Goal: Information Seeking & Learning: Check status

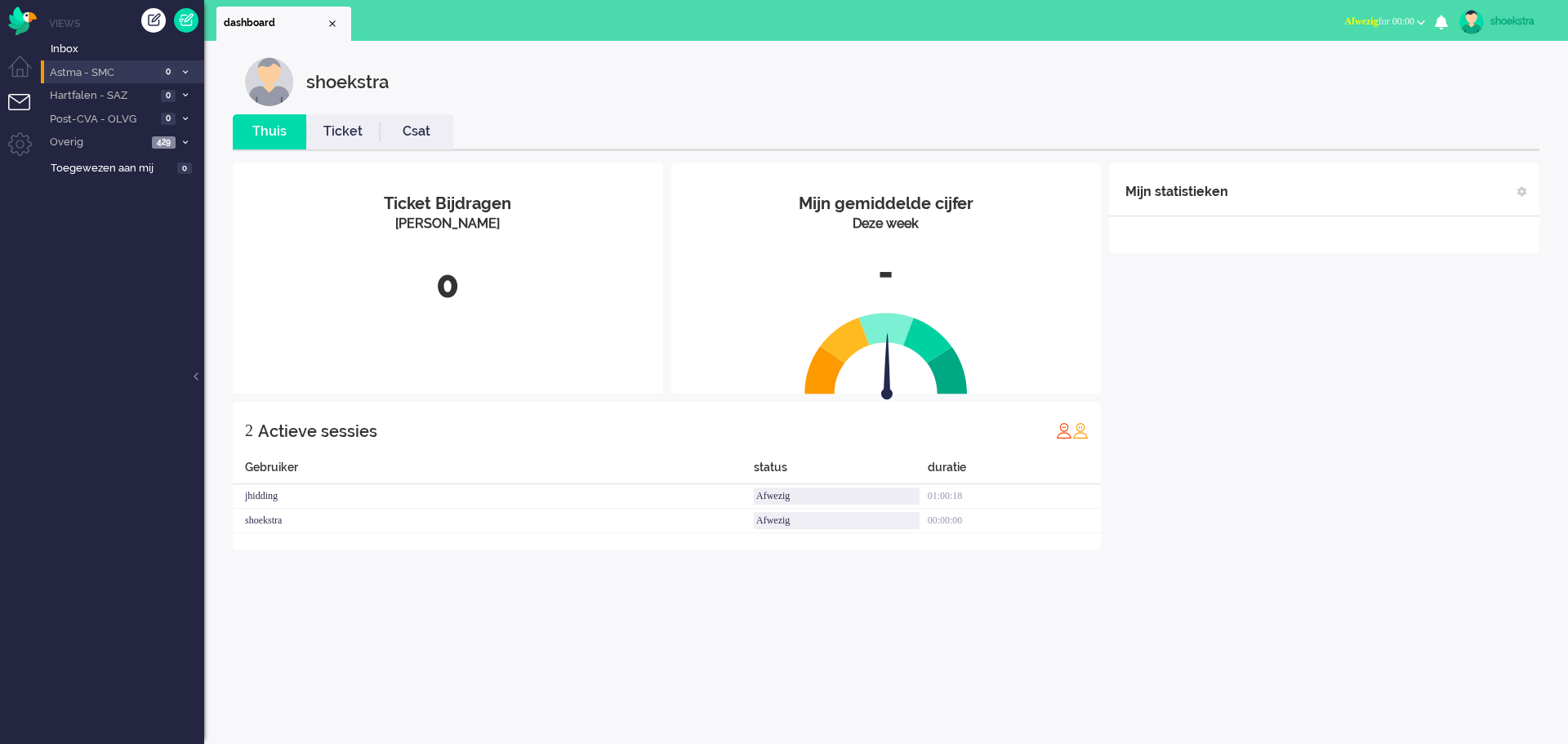
click at [94, 75] on span "Astma - SMC" at bounding box center [102, 73] width 108 height 16
click at [32, 66] on li "Dashboard menu" at bounding box center [26, 74] width 36 height 36
click at [26, 98] on li "Tickets menu" at bounding box center [26, 112] width 36 height 36
click at [66, 47] on span "Inbox" at bounding box center [127, 49] width 154 height 16
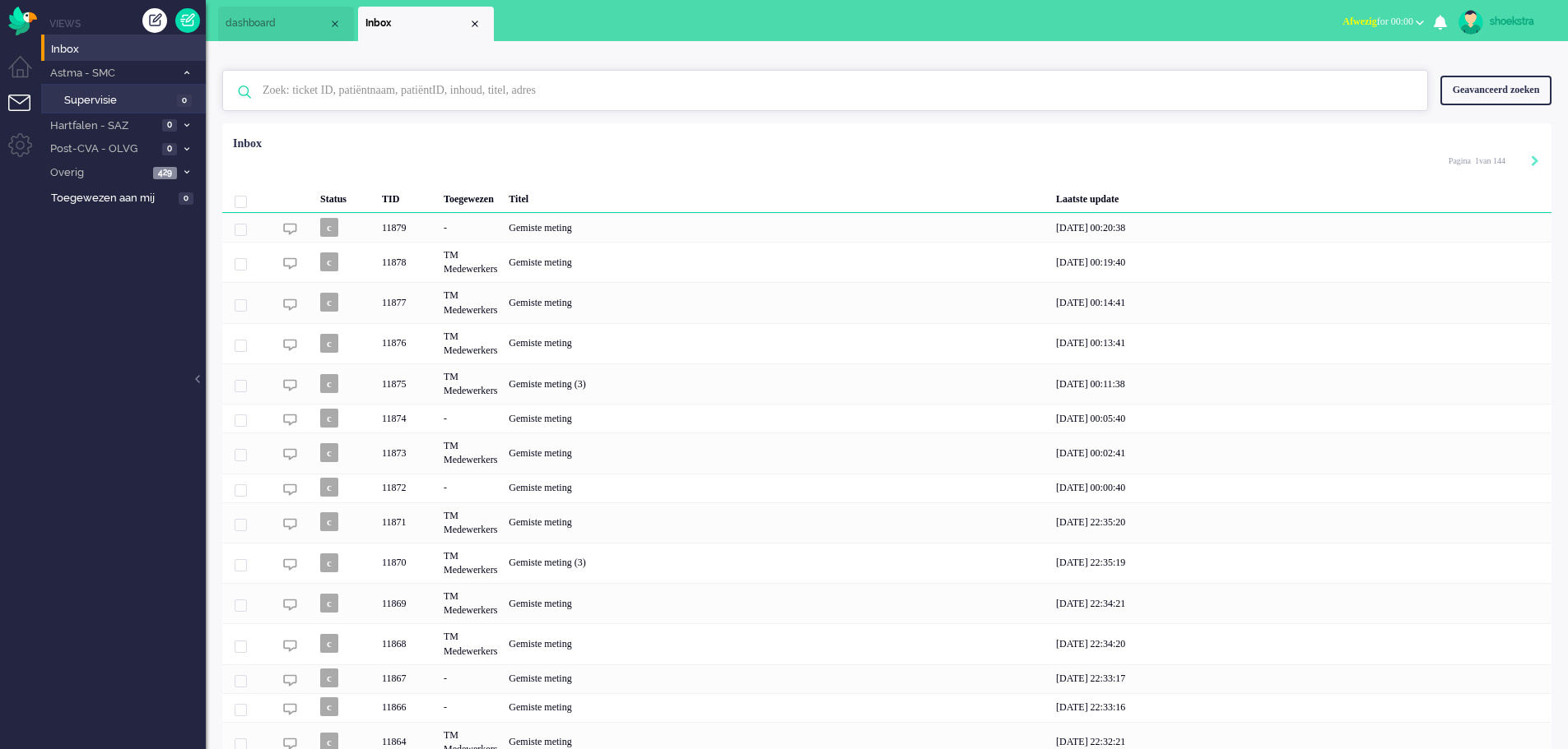
click at [308, 98] on input "text" at bounding box center [827, 90] width 1154 height 39
type input "[PERSON_NAME]"
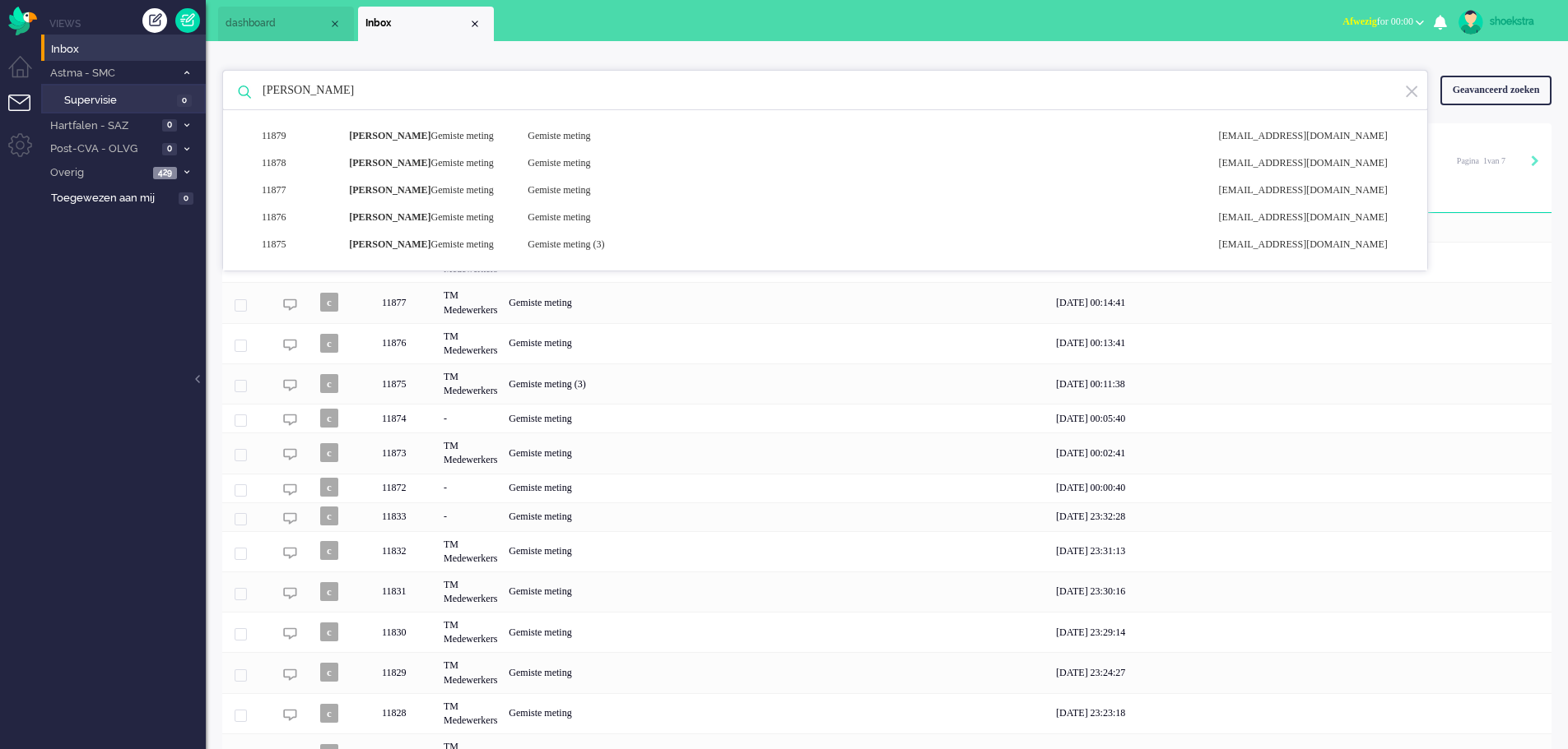
click at [1513, 79] on div "Geavanceerd zoeken" at bounding box center [1495, 90] width 111 height 29
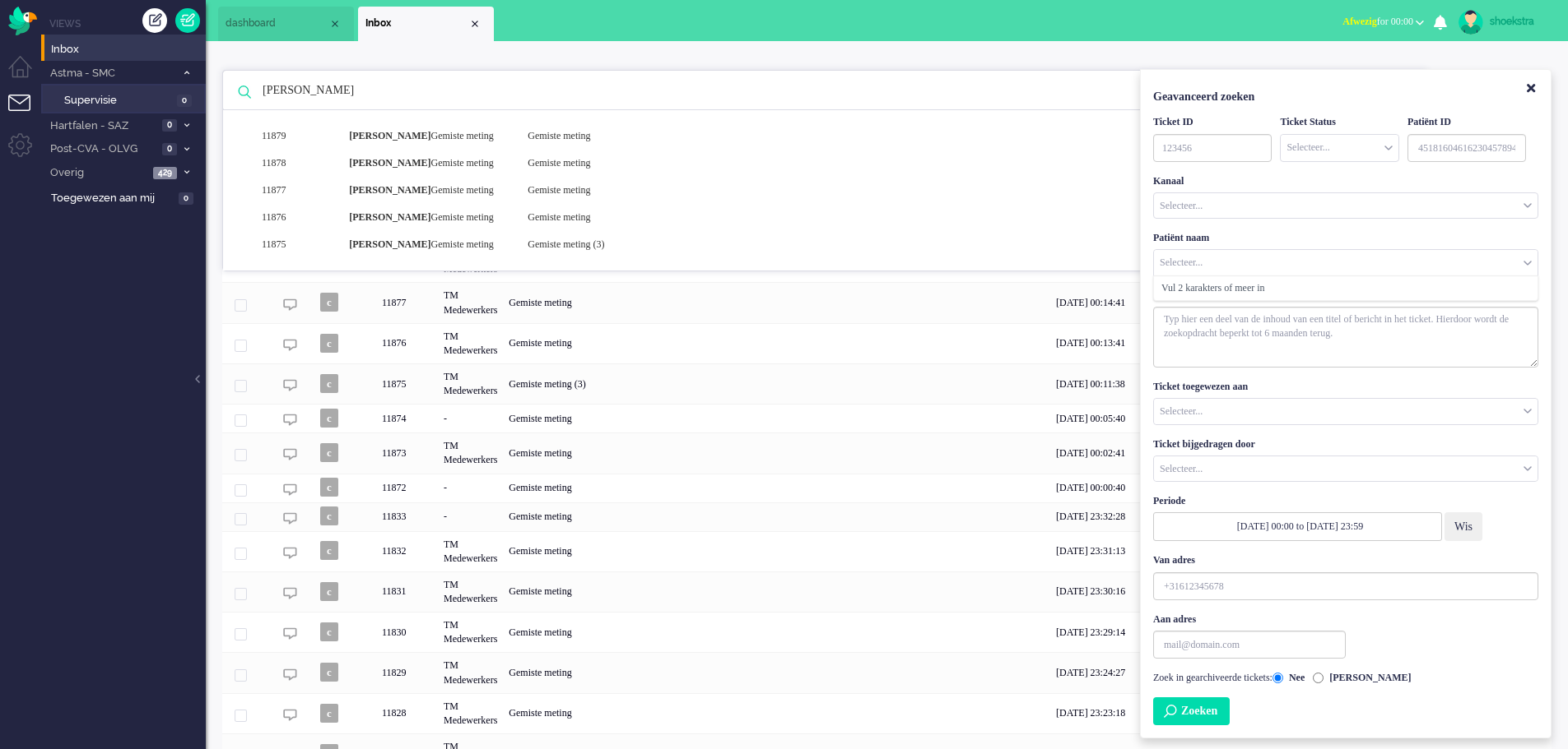
click at [1222, 266] on input "Customer Name" at bounding box center [1345, 262] width 384 height 25
type input "april"
click at [1217, 277] on div "Vul 2 karakters of meer in" at bounding box center [1345, 288] width 384 height 24
click at [134, 168] on span "Overig" at bounding box center [98, 173] width 101 height 16
click at [140, 207] on li "Niet toegewezen 193" at bounding box center [122, 198] width 163 height 26
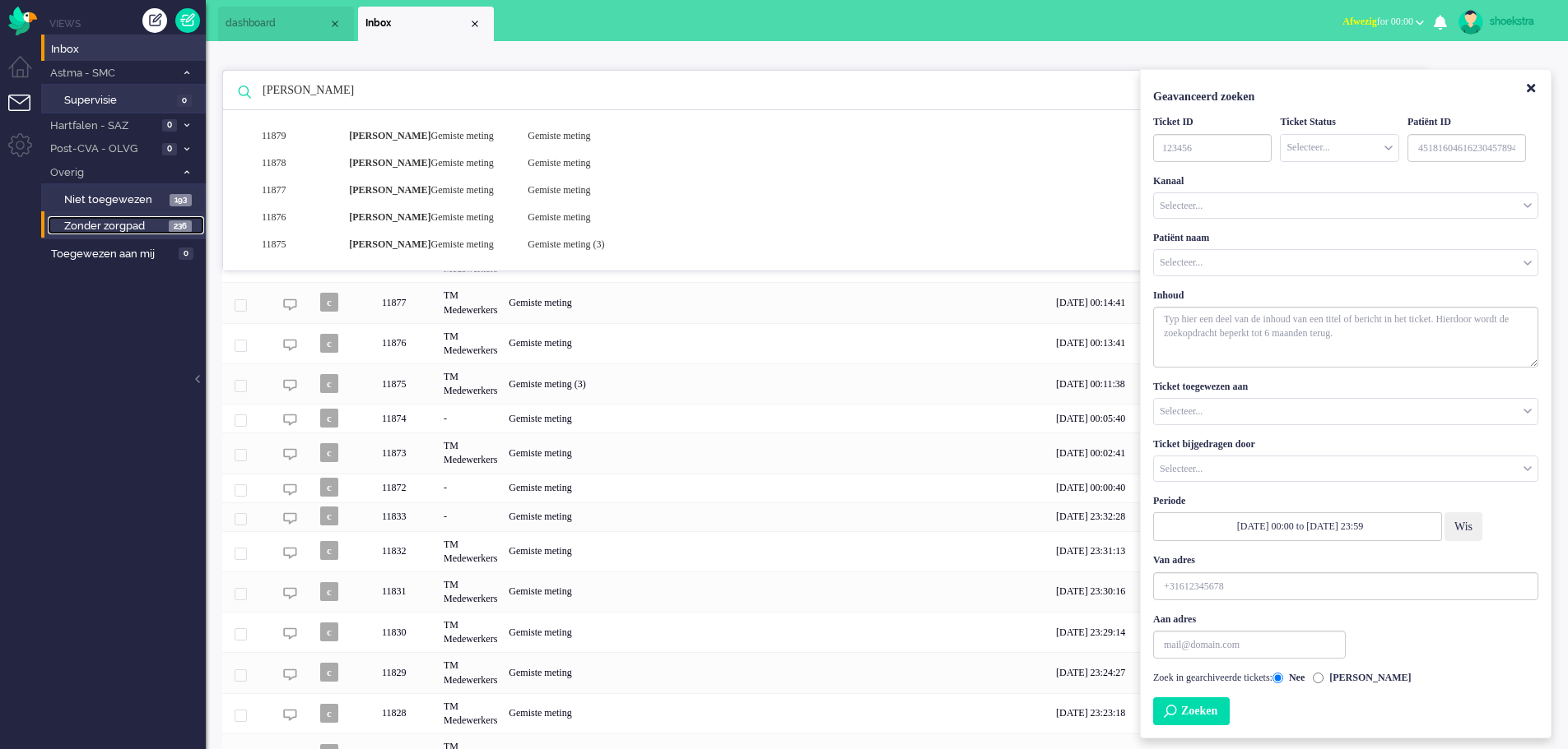
click at [141, 225] on span "Zonder zorgpad" at bounding box center [114, 226] width 101 height 16
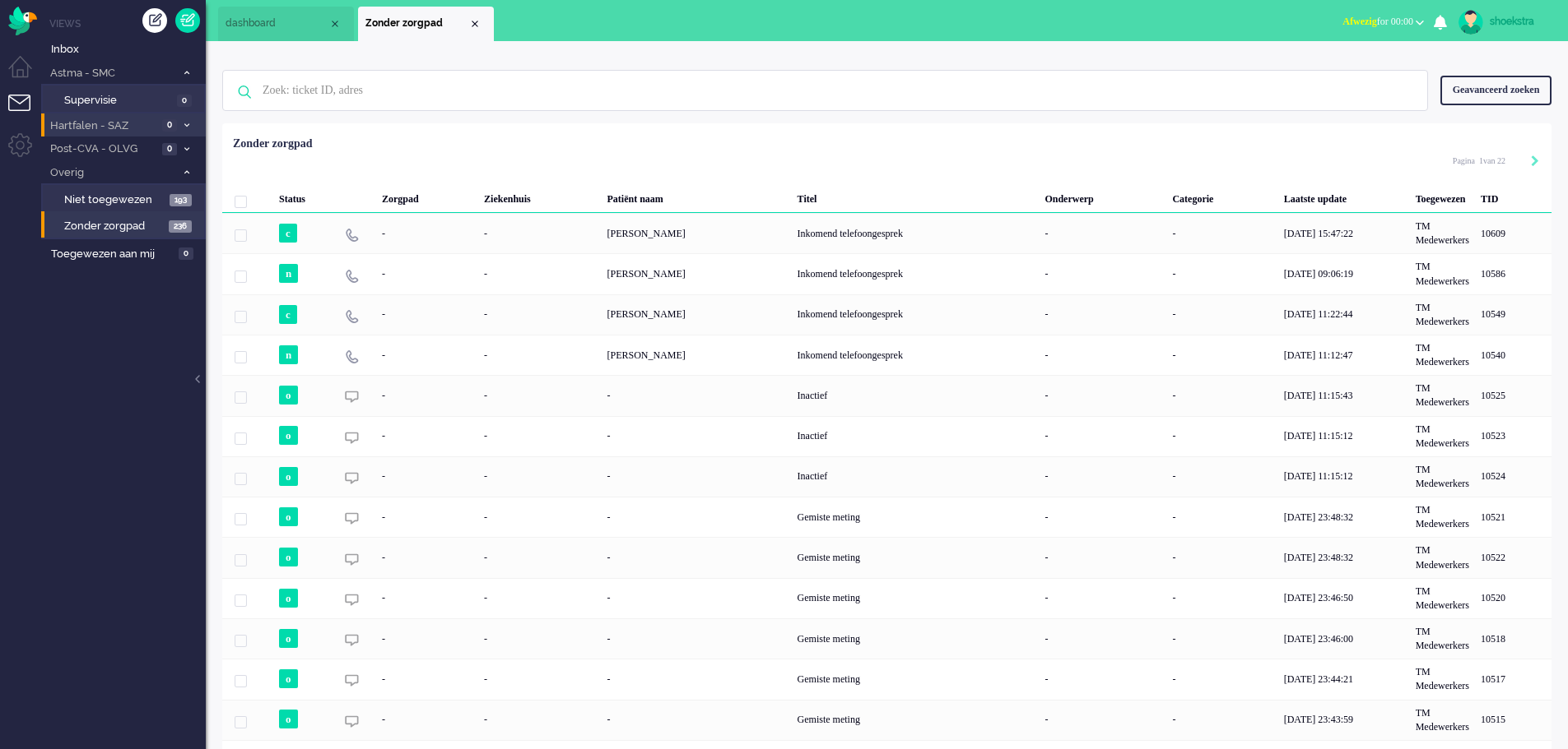
click at [122, 132] on span "Hartfalen - SAZ" at bounding box center [102, 127] width 109 height 16
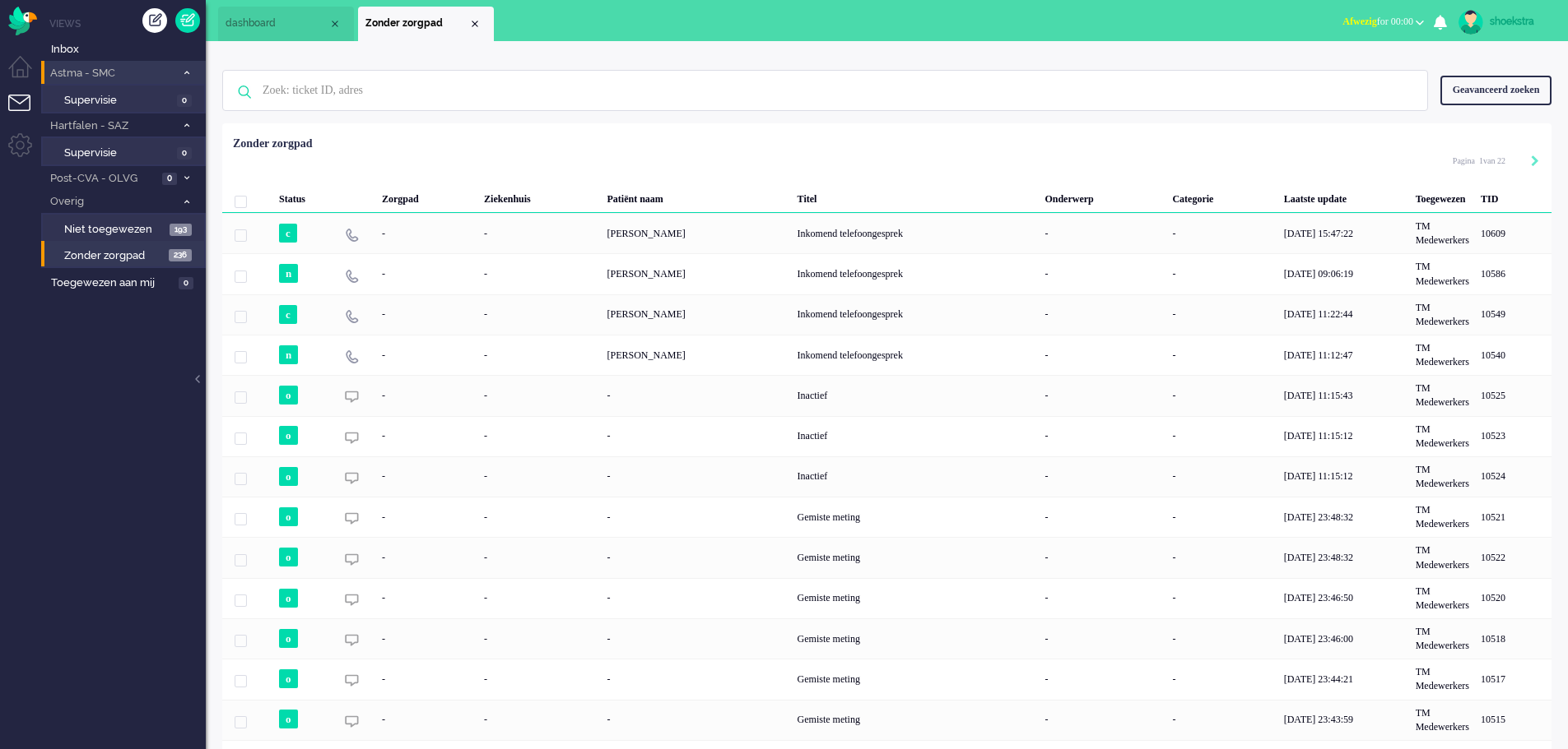
click at [99, 63] on li "Astma - SMC 0" at bounding box center [123, 73] width 164 height 24
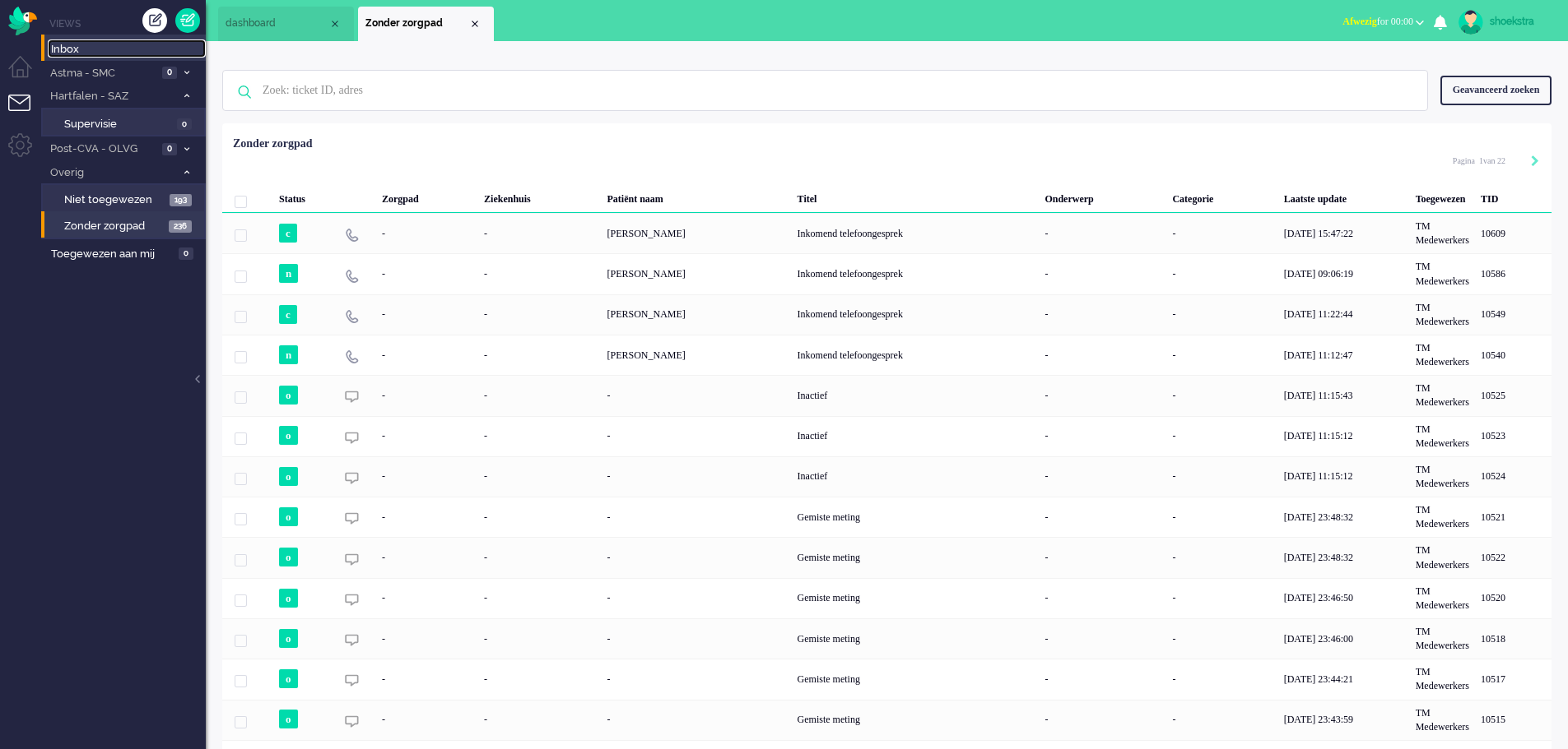
click at [101, 52] on span "Inbox" at bounding box center [128, 50] width 155 height 16
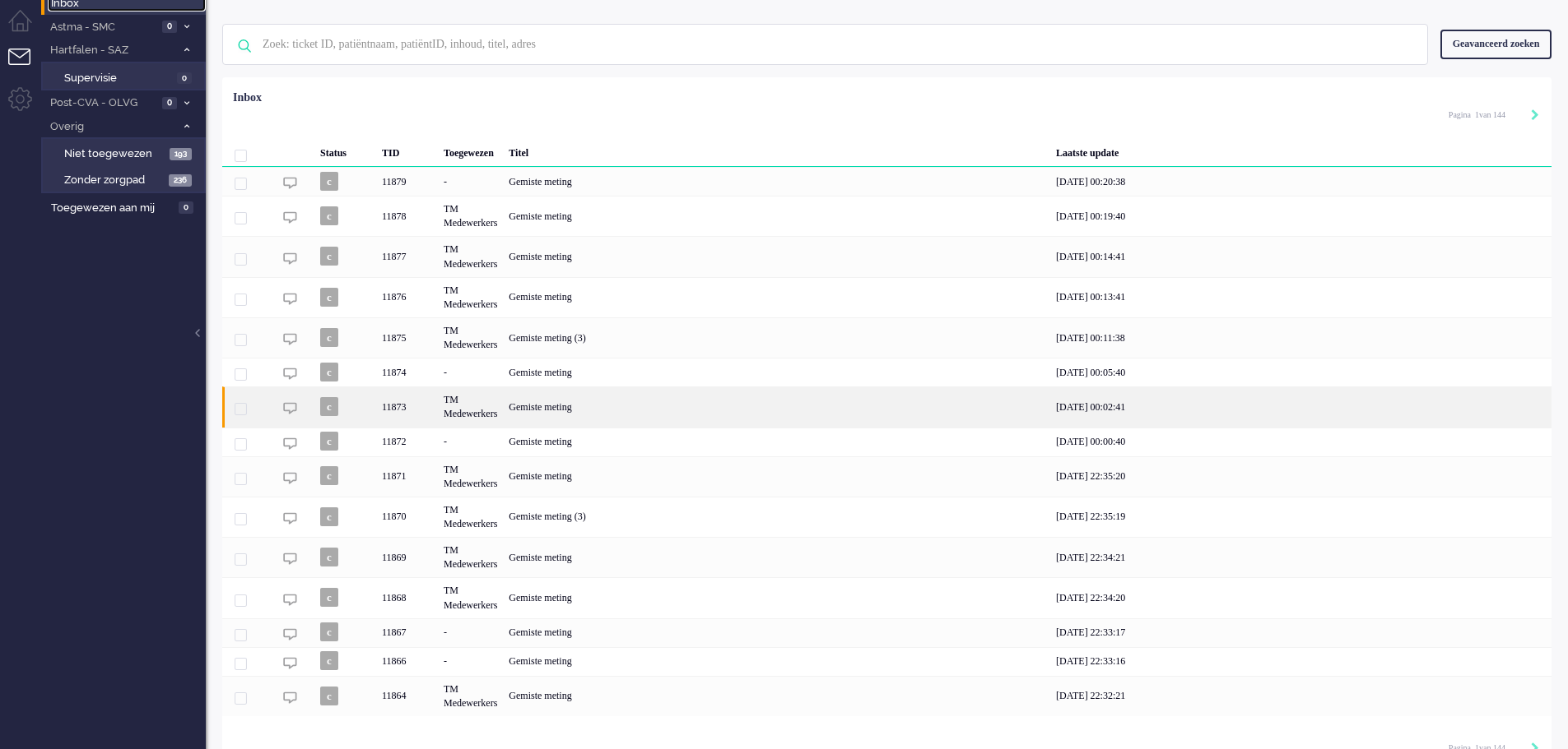
scroll to position [71, 0]
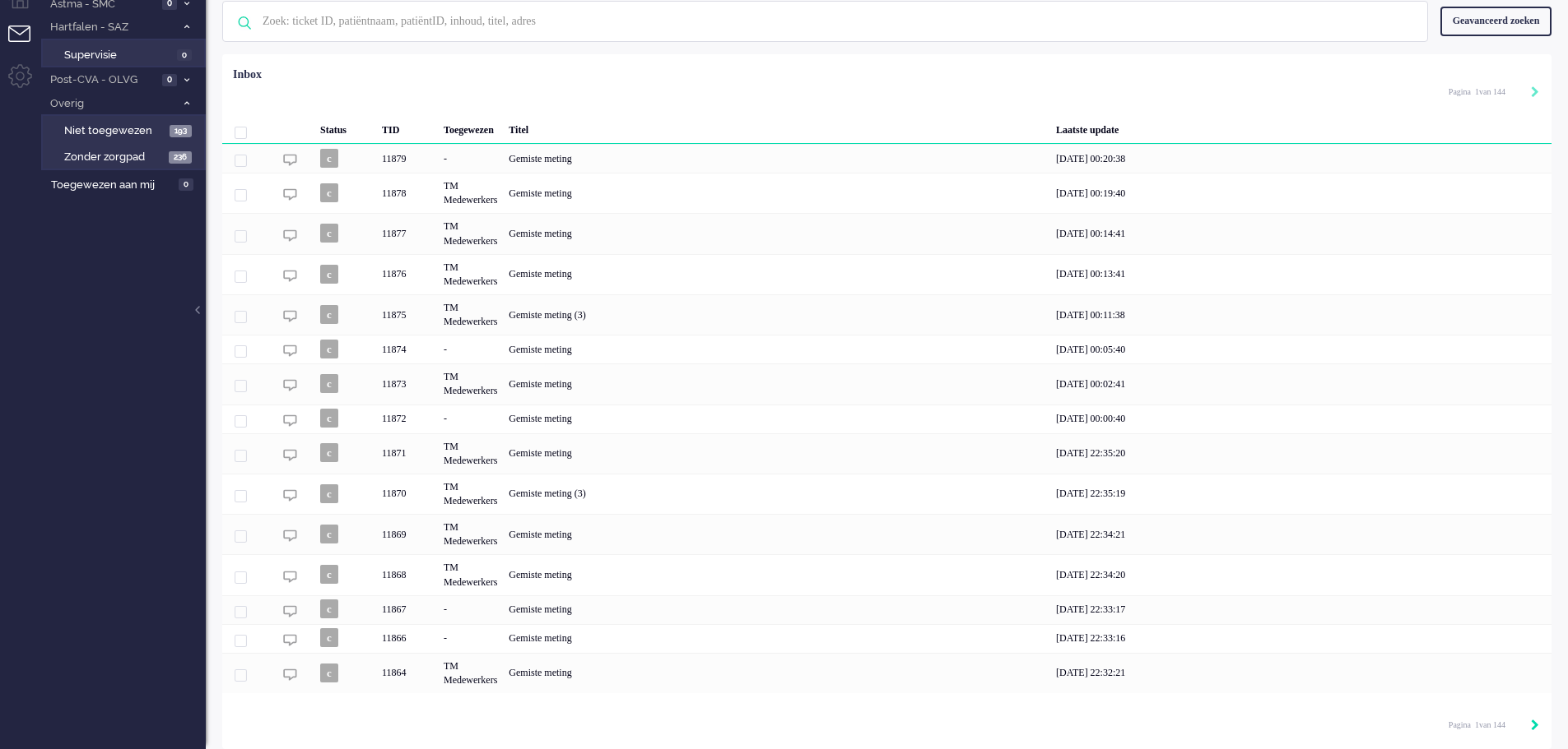
click at [1537, 726] on icon "Next" at bounding box center [1534, 725] width 8 height 11
type input "2"
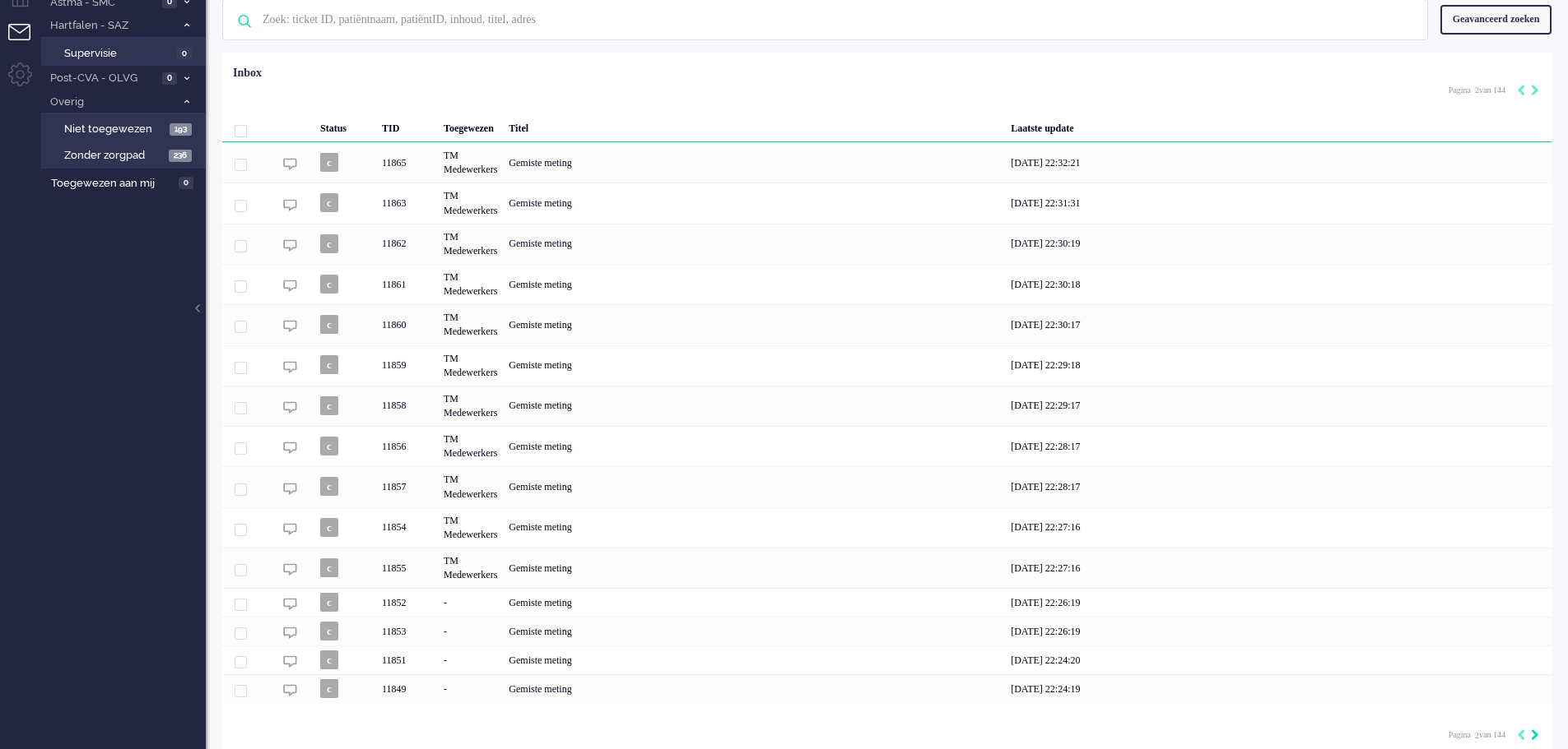
click at [1537, 726] on div "Pagina 2 van 144" at bounding box center [1494, 734] width 91 height 24
click at [1530, 732] on div "Pagination" at bounding box center [1525, 736] width 28 height 17
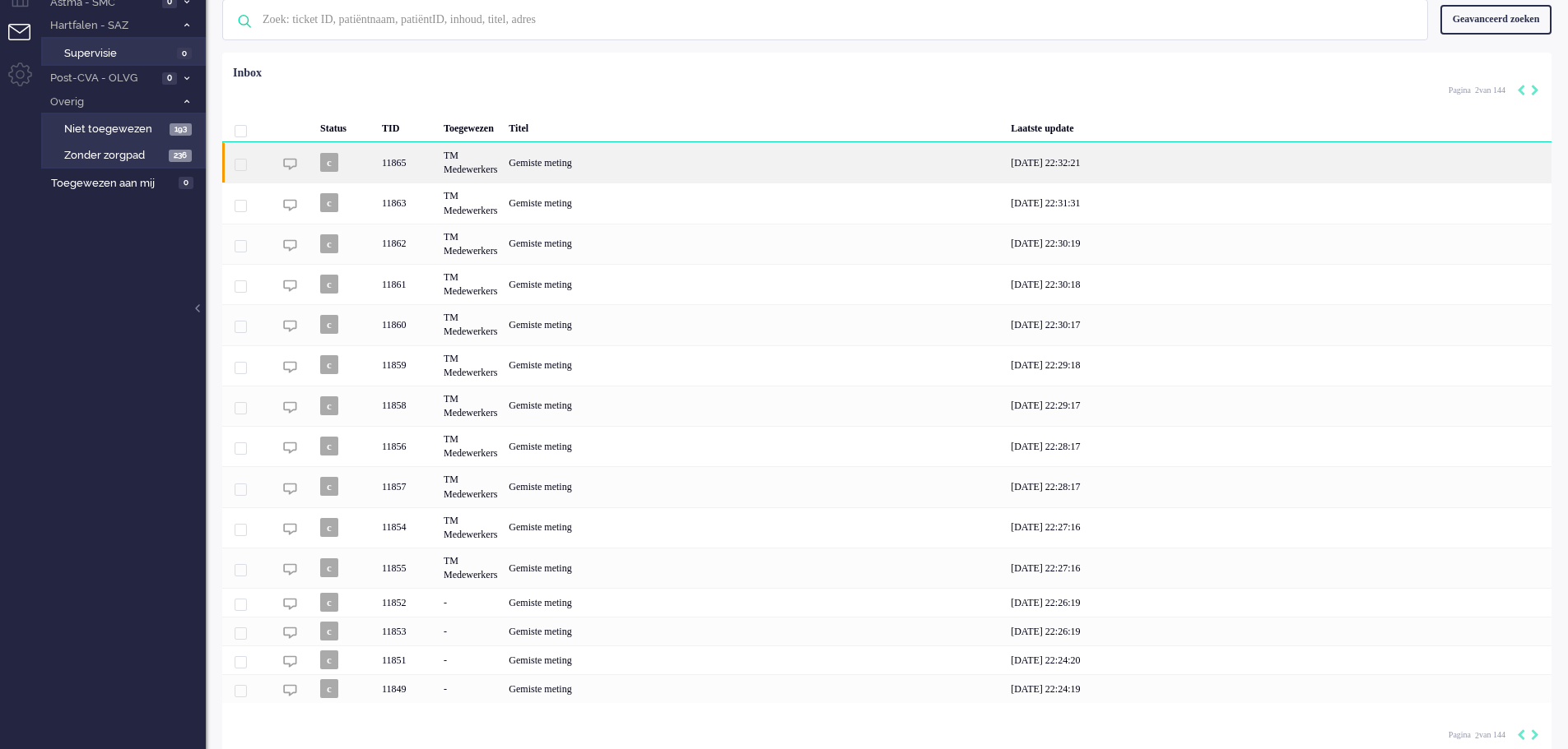
click at [543, 163] on div "Gemiste meting" at bounding box center [754, 163] width 502 height 40
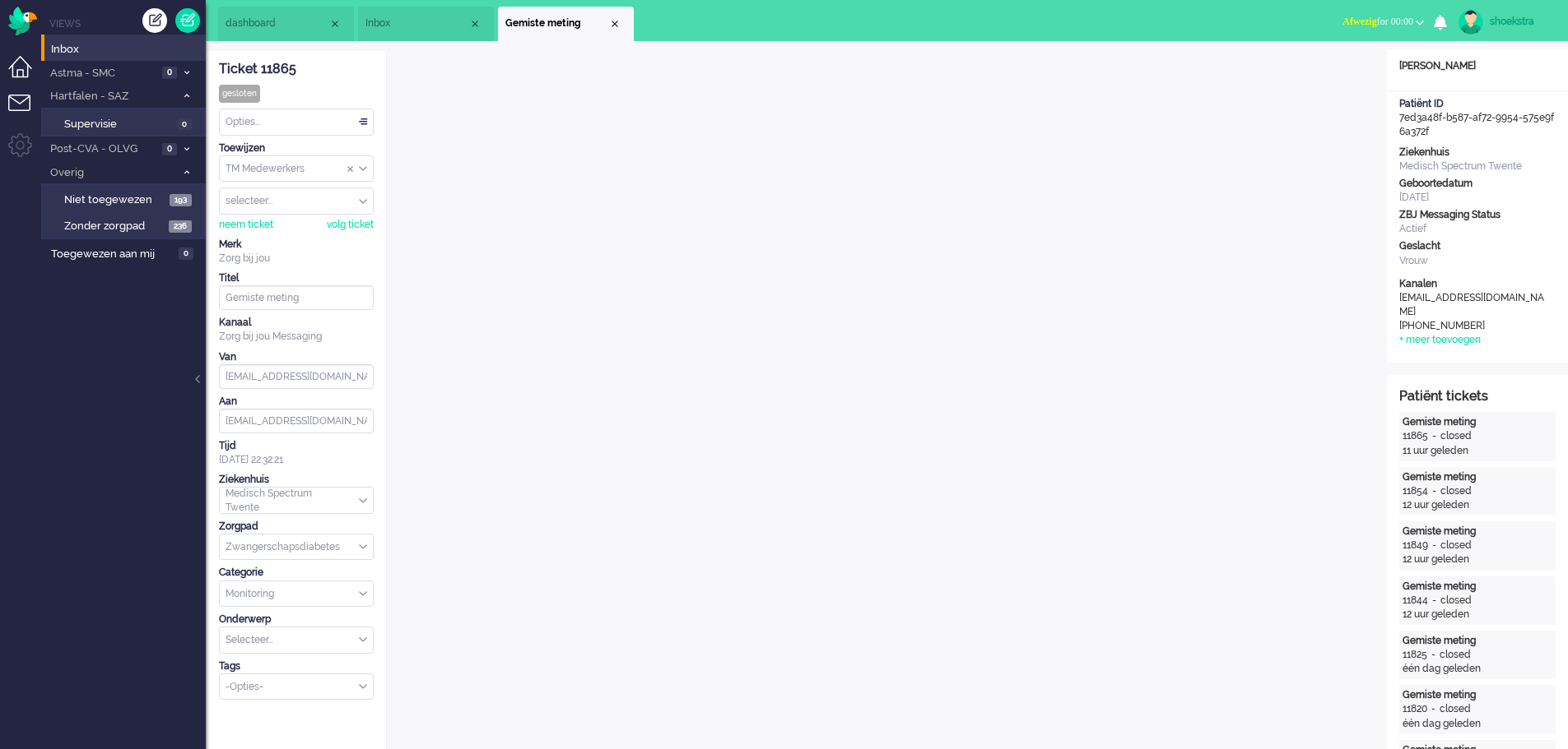
click at [16, 66] on li "Dashboard menu" at bounding box center [26, 74] width 37 height 37
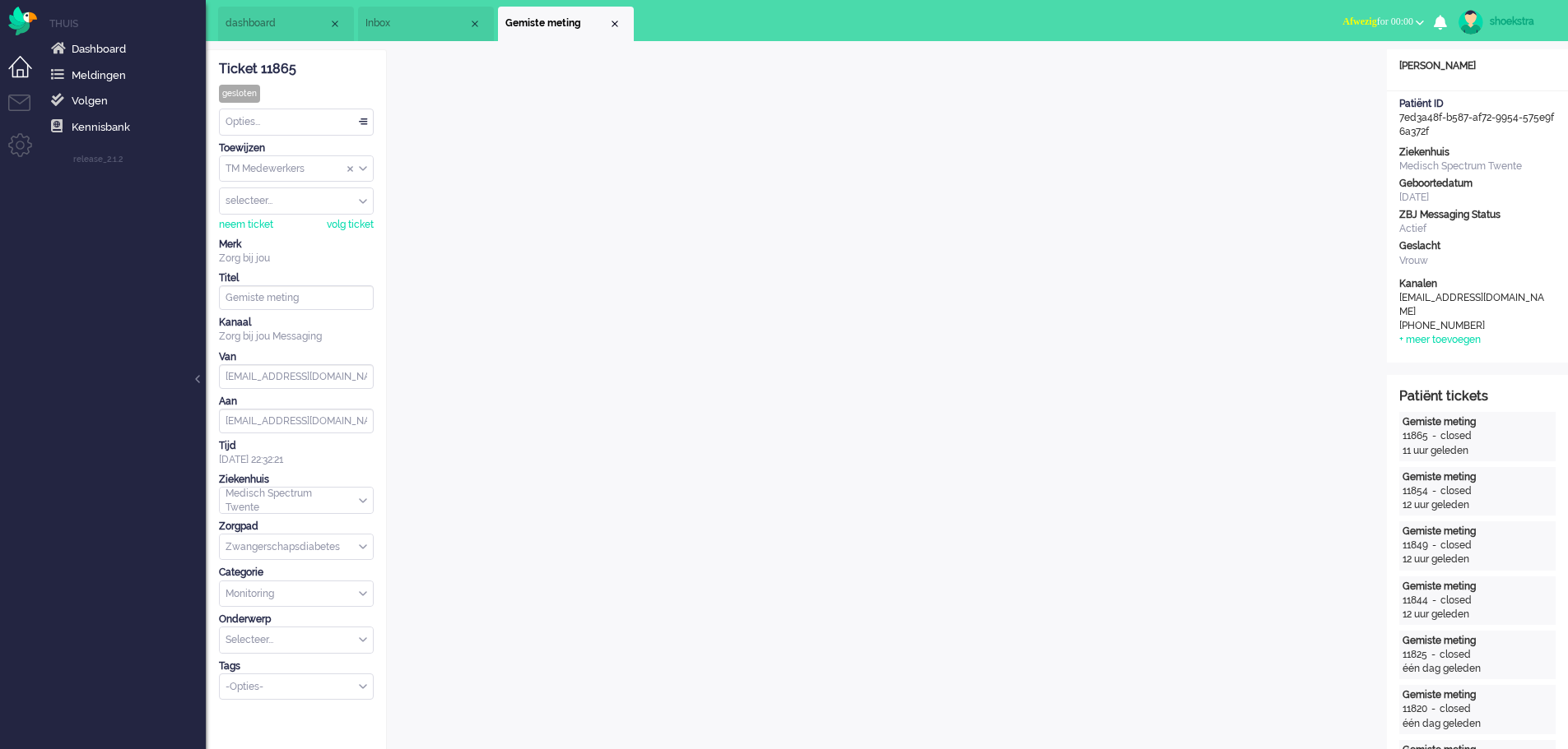
click at [26, 74] on li "Dashboard menu" at bounding box center [26, 74] width 37 height 37
click at [613, 21] on div "Close tab" at bounding box center [614, 24] width 13 height 13
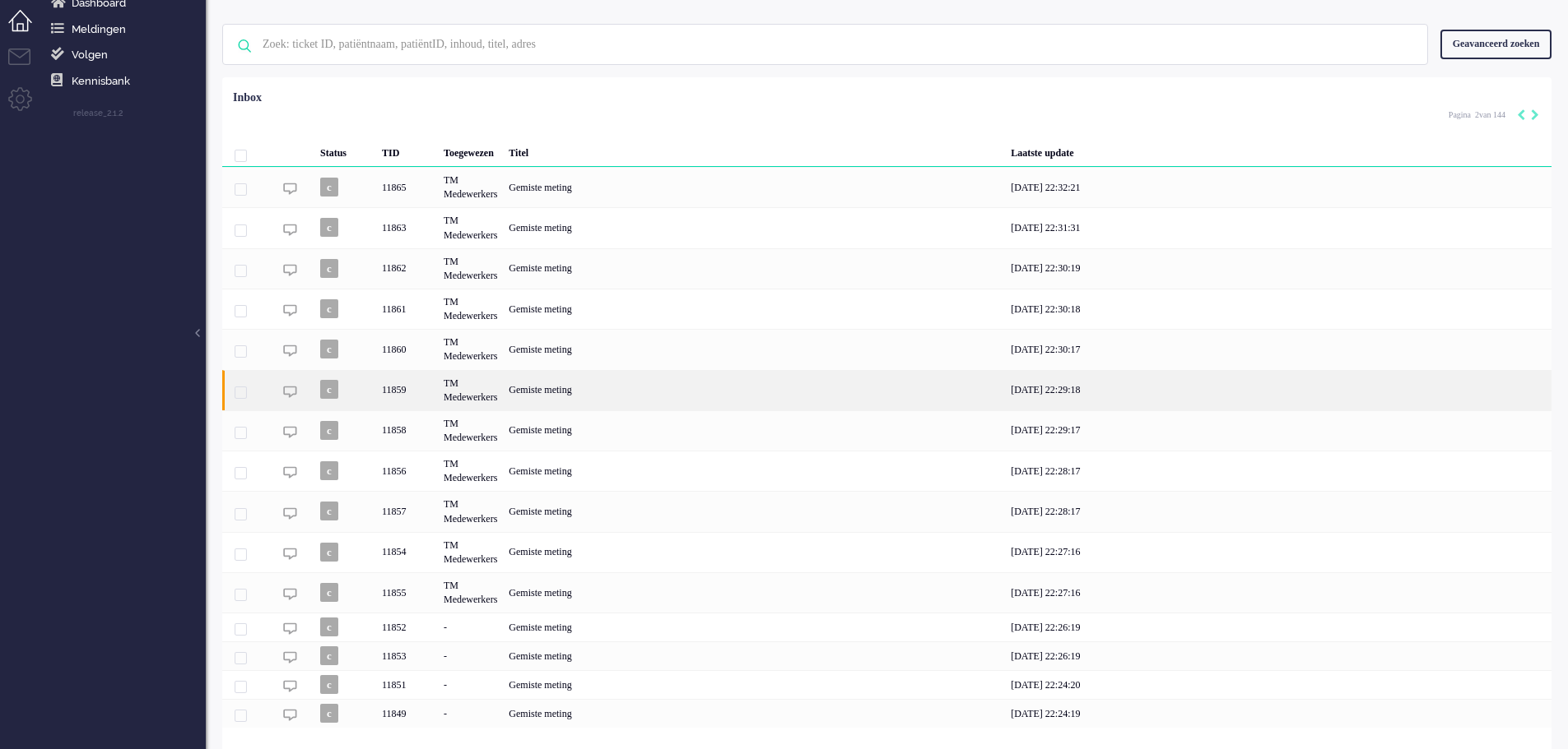
scroll to position [83, 0]
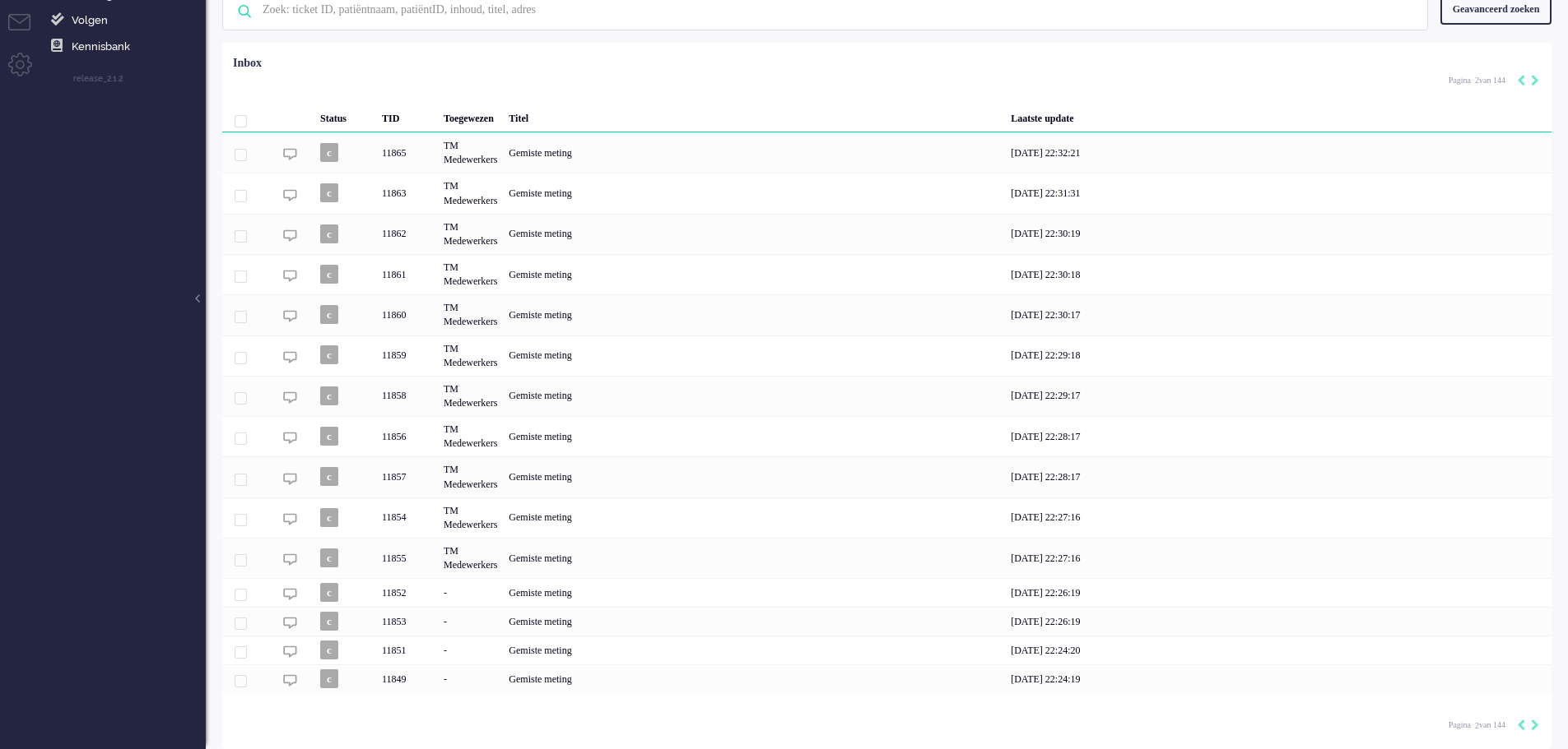
click at [1534, 735] on div "Pagina 2 van 144" at bounding box center [1494, 725] width 91 height 24
click at [1533, 731] on icon "Next" at bounding box center [1534, 725] width 8 height 11
type input "3"
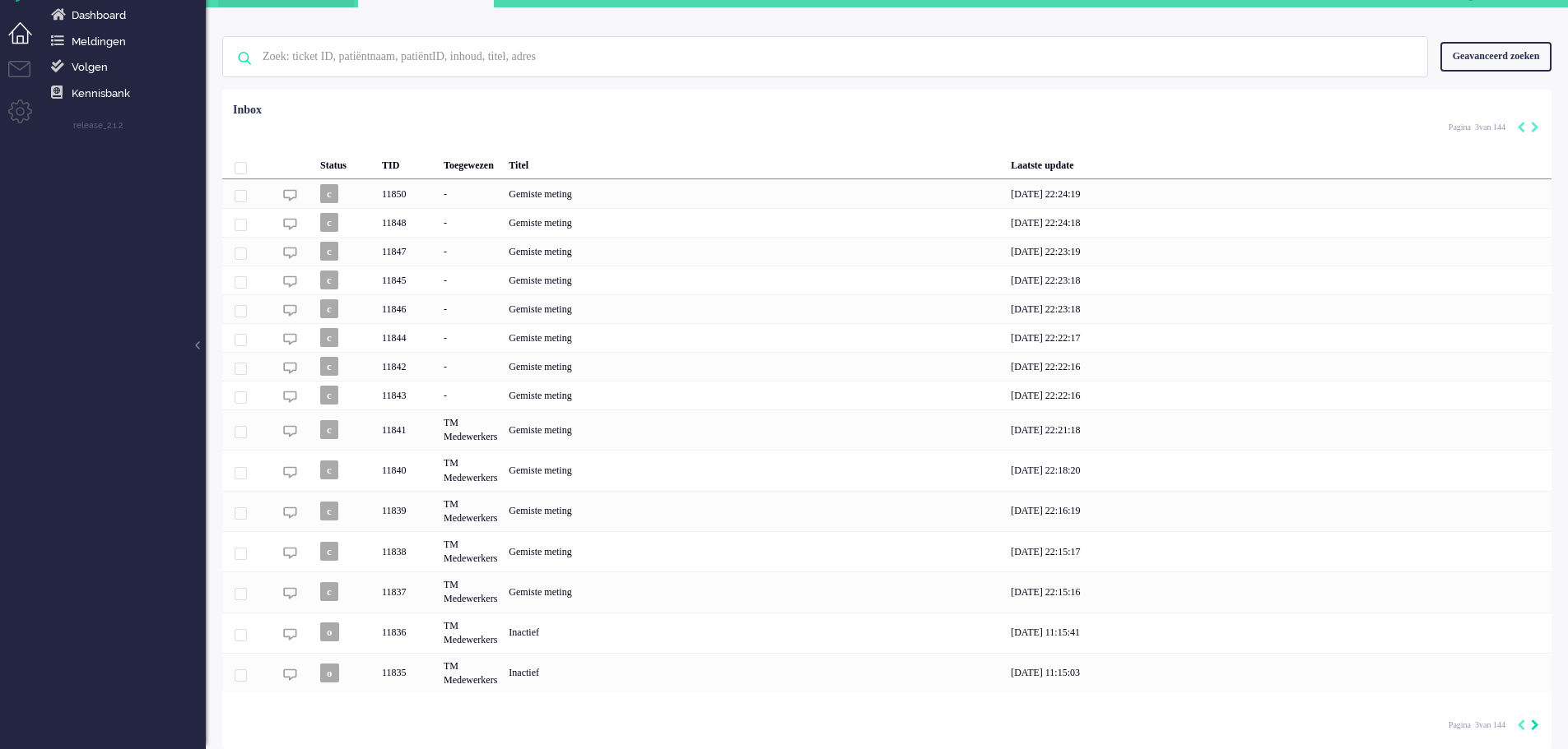
scroll to position [35, 0]
click at [1522, 68] on div "Geavanceerd zoeken" at bounding box center [1495, 56] width 111 height 29
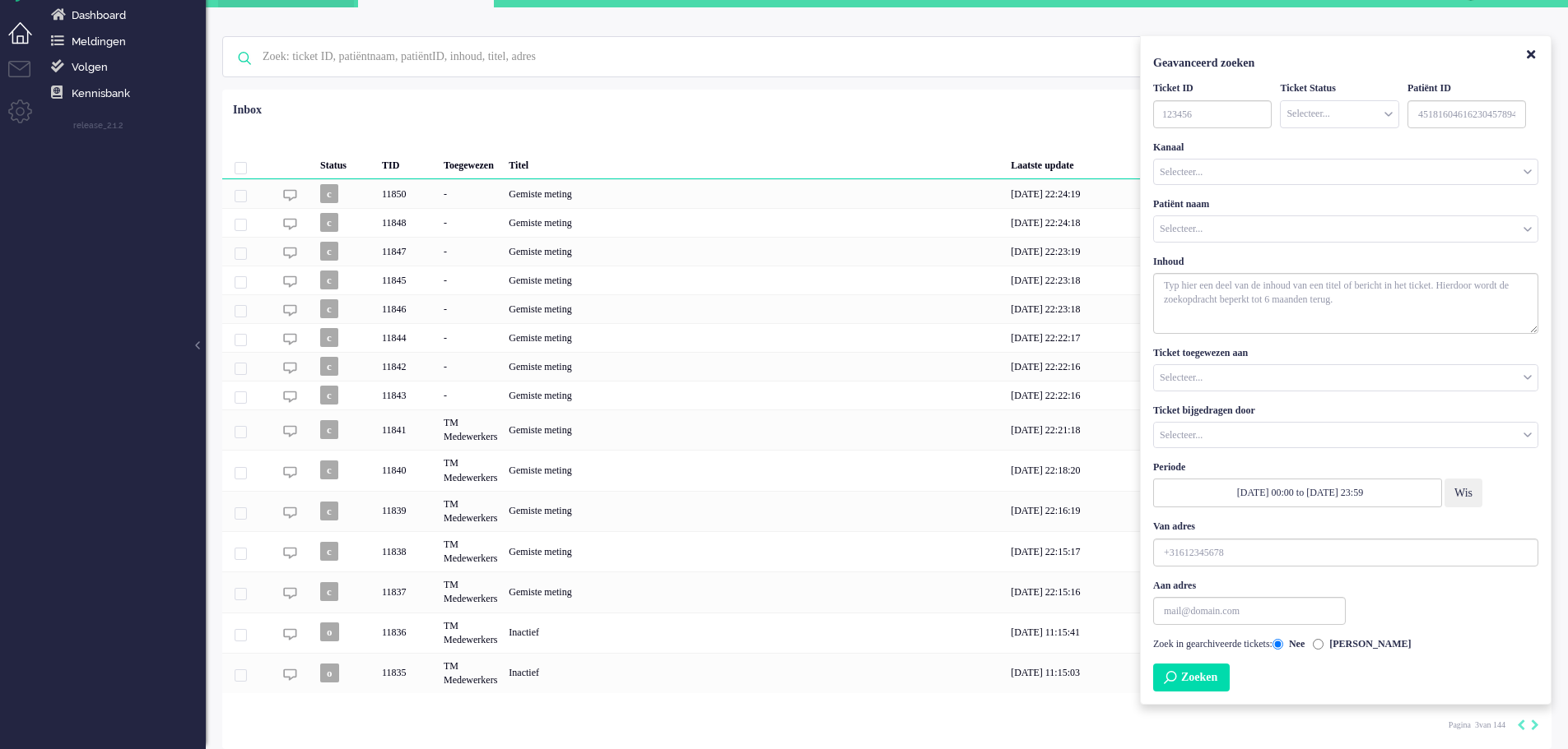
click at [1199, 224] on input "Customer Name" at bounding box center [1345, 228] width 384 height 25
click at [645, 120] on div "Geselecteerd 0 Set Status: open pending holding solved Verwijder Selecteer... U…" at bounding box center [887, 130] width 1329 height 32
click at [1527, 50] on icon "Close" at bounding box center [1530, 55] width 8 height 12
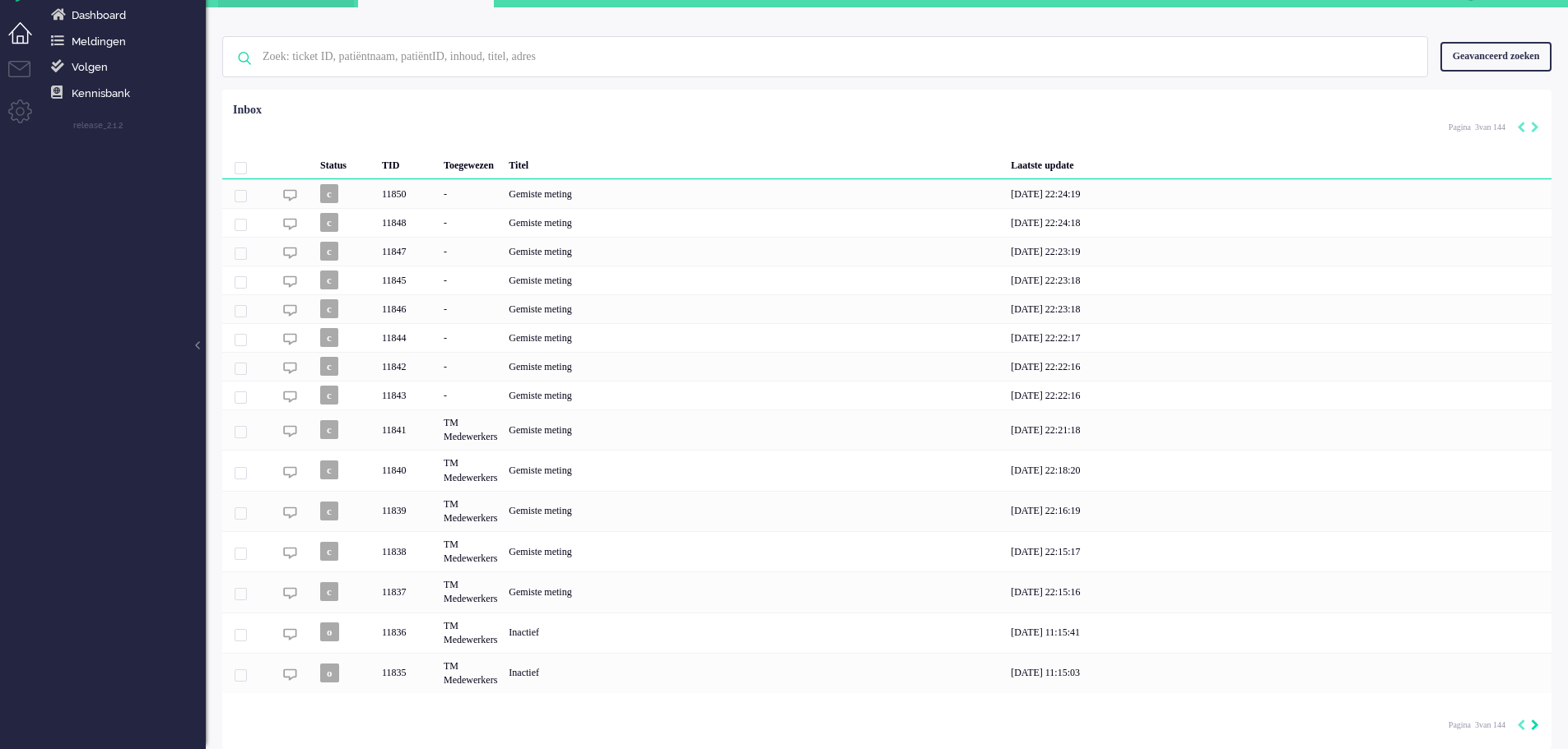
click at [1538, 721] on icon "Next" at bounding box center [1534, 725] width 8 height 11
type input "4"
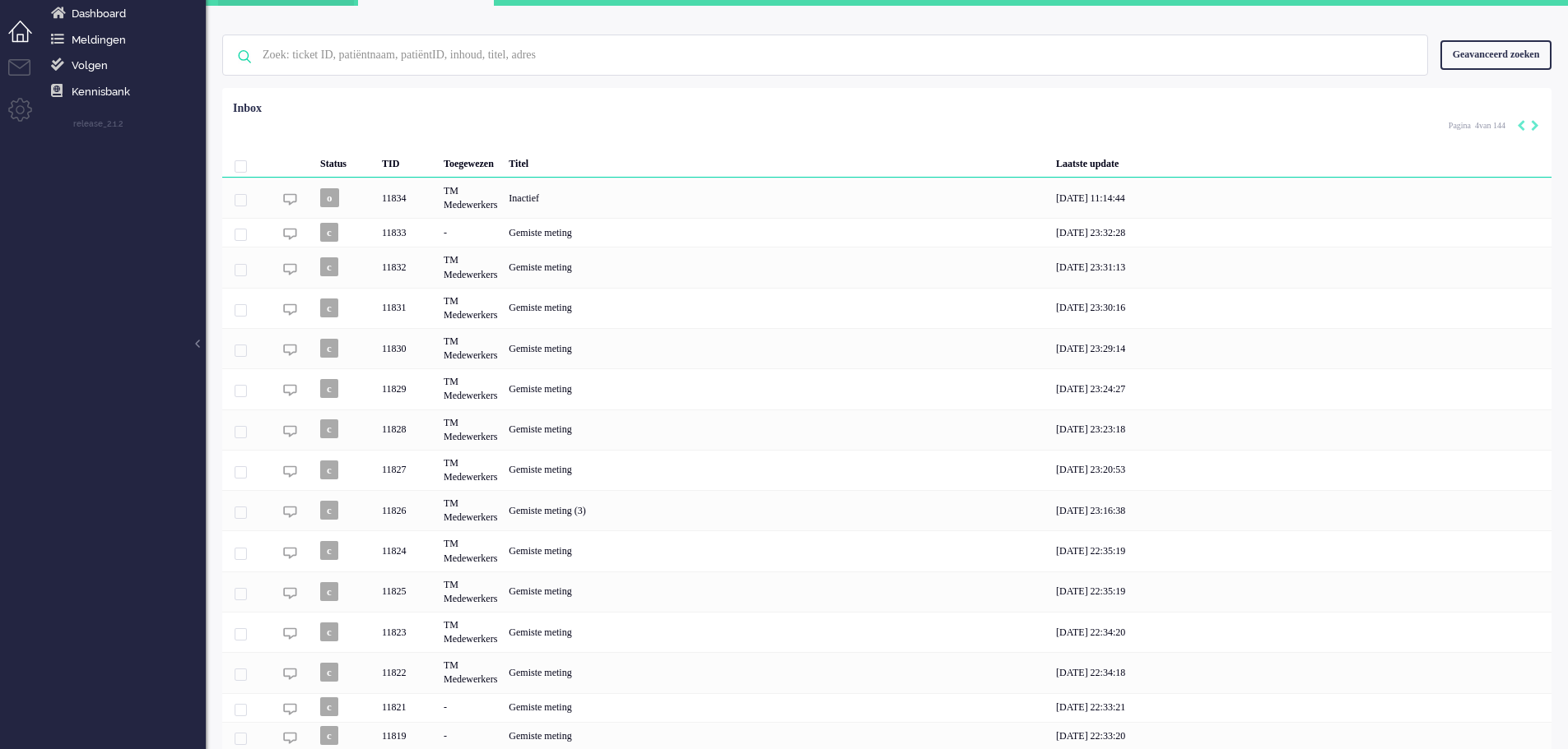
click at [1538, 721] on div "[DATE] 22:33:21" at bounding box center [1300, 707] width 501 height 29
